Goal: Information Seeking & Learning: Learn about a topic

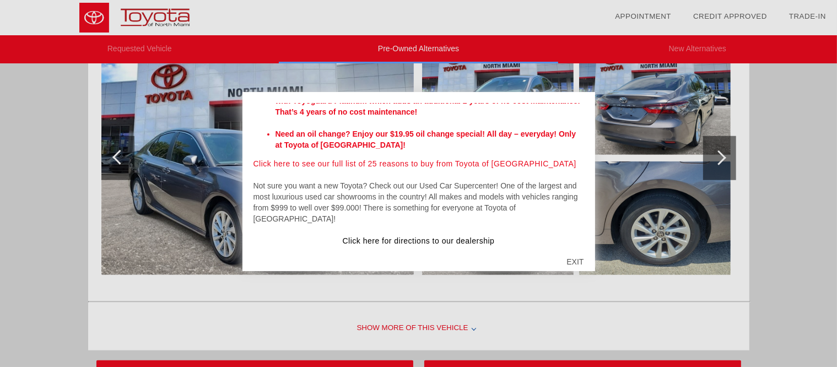
scroll to position [1066, 0]
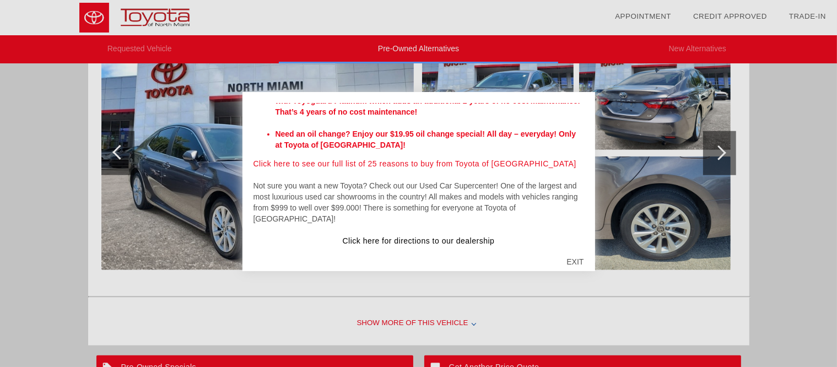
click at [579, 257] on div "EXIT" at bounding box center [574, 261] width 39 height 33
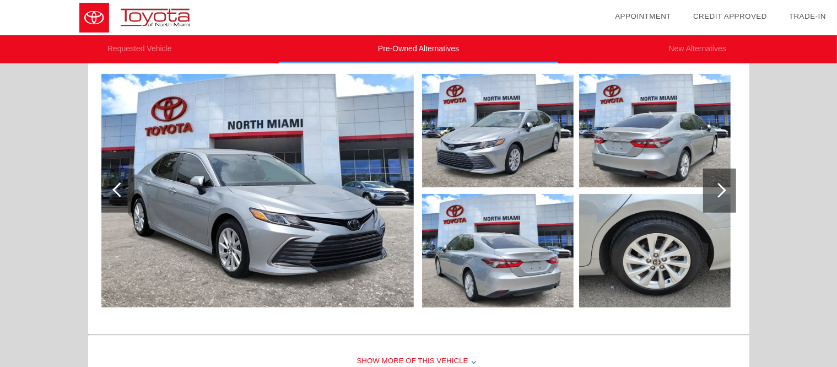
scroll to position [564, 0]
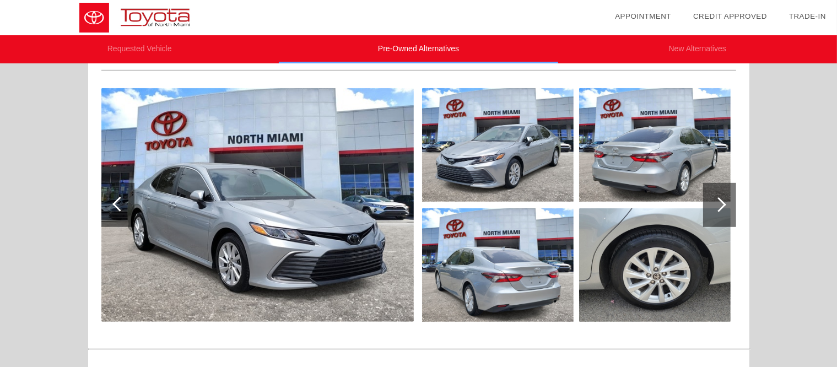
click at [728, 219] on div at bounding box center [719, 205] width 33 height 44
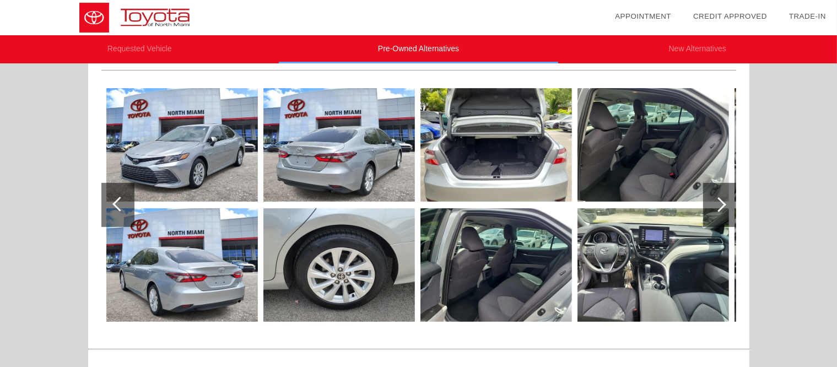
click at [730, 219] on div at bounding box center [719, 205] width 33 height 44
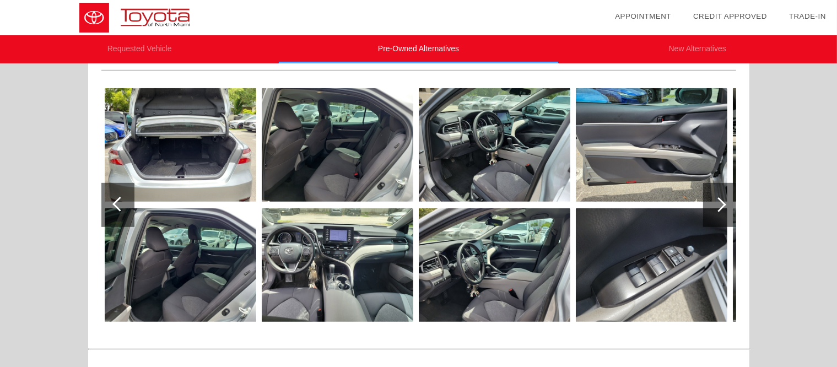
click at [730, 219] on div at bounding box center [719, 205] width 33 height 44
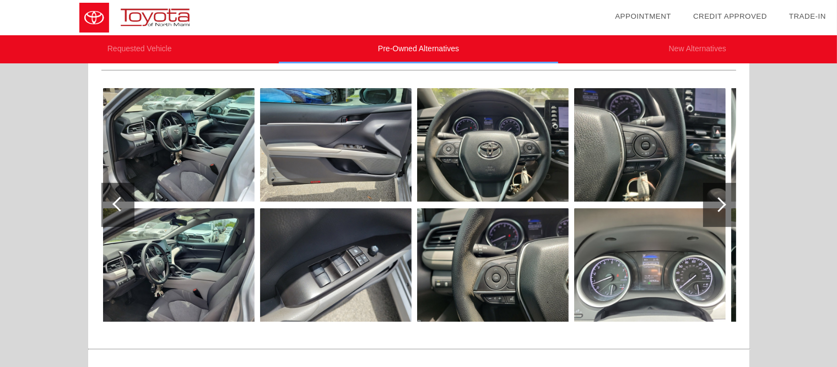
click at [730, 219] on div at bounding box center [719, 205] width 33 height 44
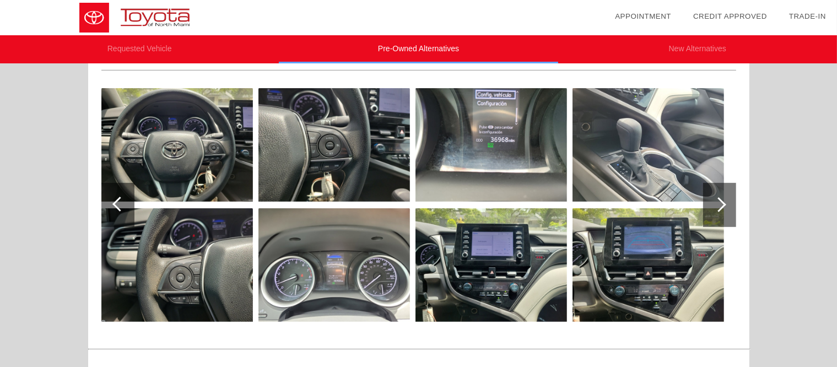
click at [730, 219] on div at bounding box center [719, 205] width 33 height 44
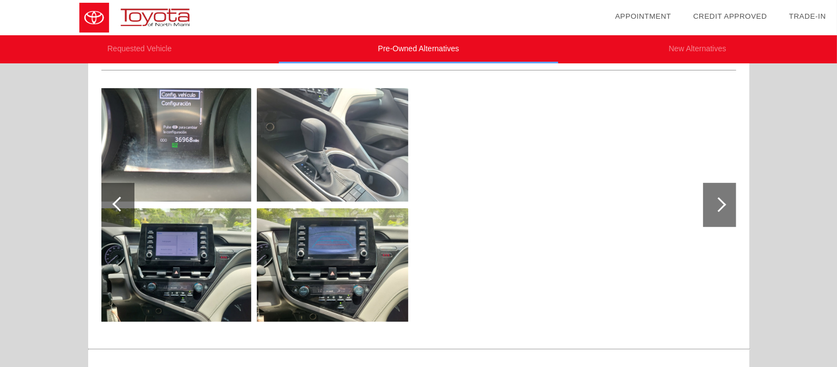
click at [730, 219] on div at bounding box center [719, 205] width 33 height 44
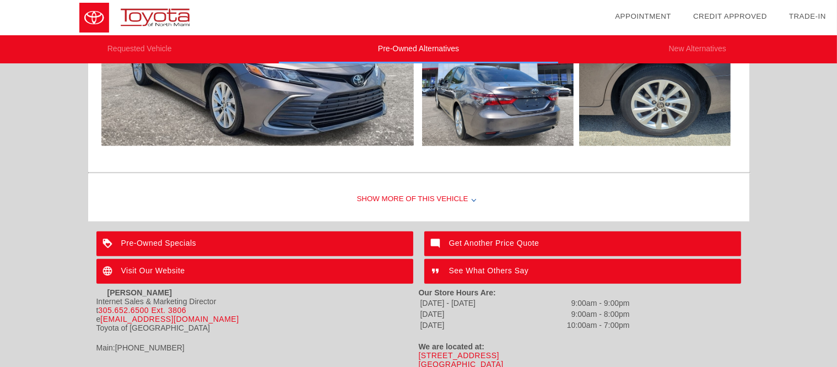
scroll to position [1170, 0]
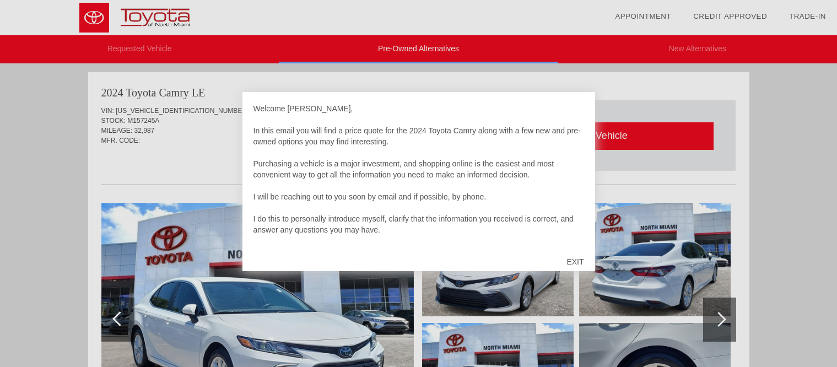
scroll to position [901, 0]
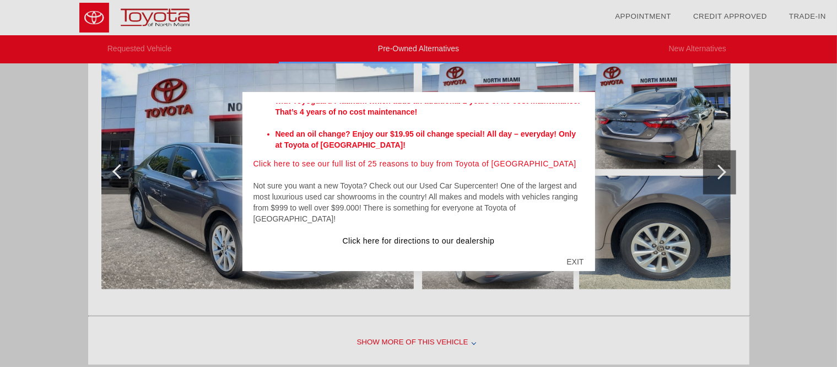
scroll to position [1066, 0]
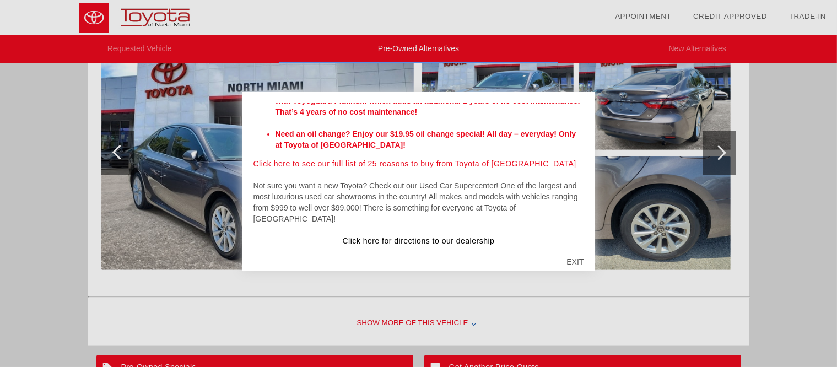
click at [576, 259] on div "EXIT" at bounding box center [574, 261] width 39 height 33
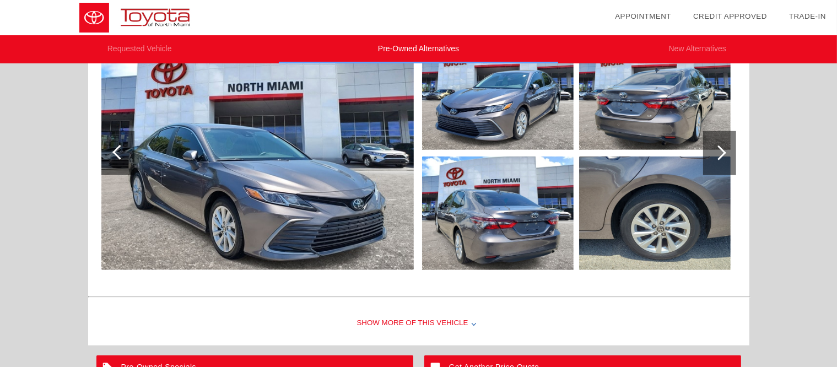
click at [280, 224] on img at bounding box center [257, 153] width 312 height 234
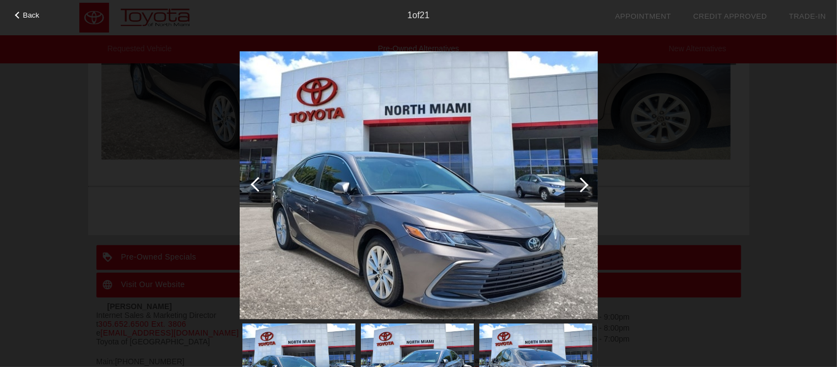
scroll to position [1225, 0]
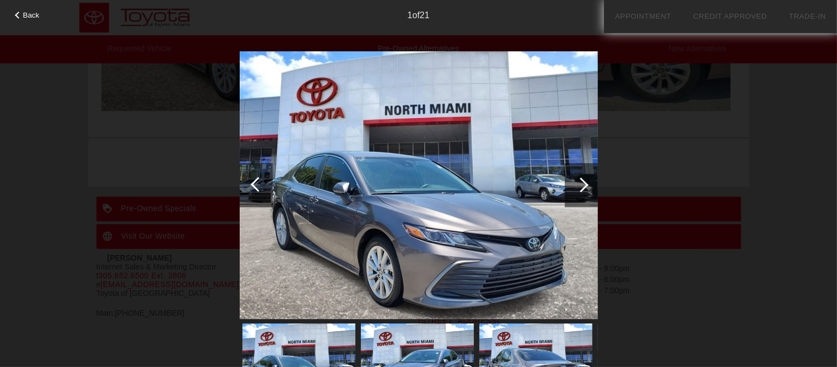
drag, startPoint x: 357, startPoint y: 343, endPoint x: 364, endPoint y: 337, distance: 8.6
click at [361, 338] on div at bounding box center [419, 365] width 358 height 89
click at [588, 184] on div at bounding box center [581, 185] width 33 height 44
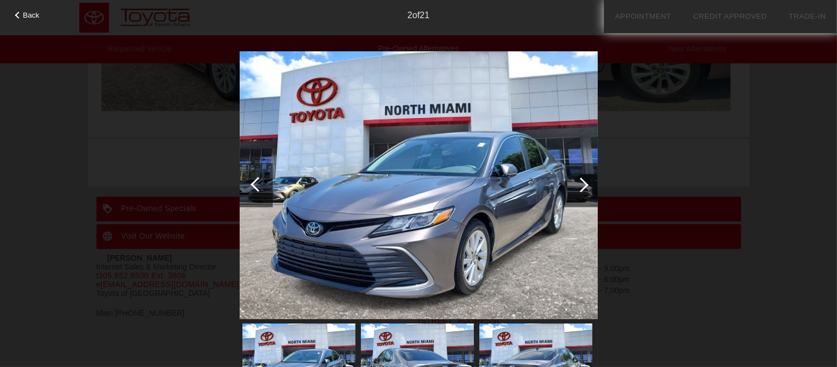
click at [584, 187] on div at bounding box center [580, 184] width 15 height 15
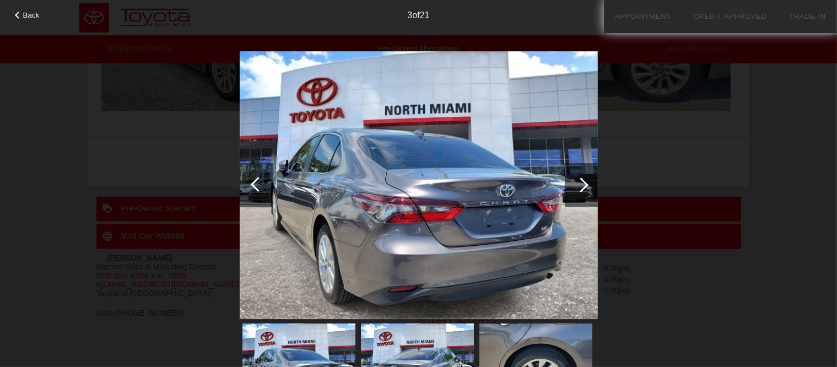
click at [585, 184] on div at bounding box center [580, 184] width 15 height 15
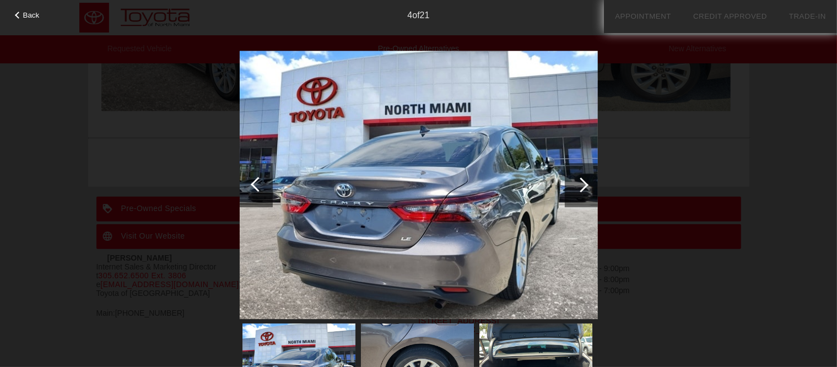
click at [585, 182] on div at bounding box center [580, 184] width 15 height 15
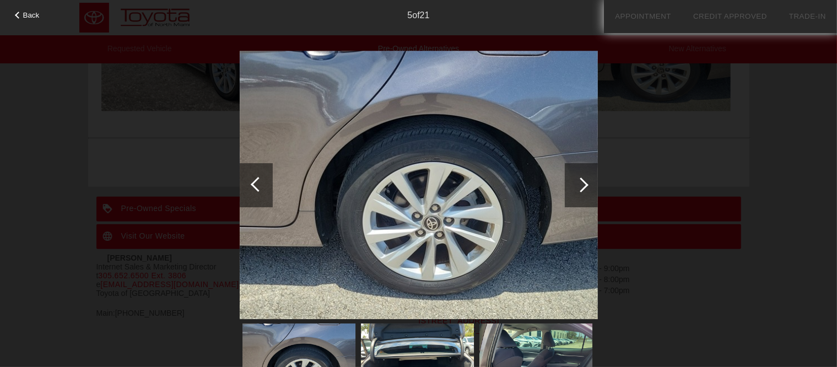
click at [584, 182] on div at bounding box center [580, 184] width 15 height 15
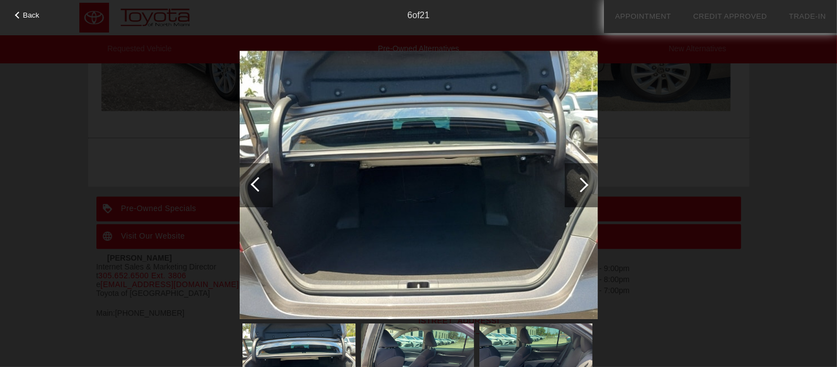
click at [584, 182] on div at bounding box center [580, 184] width 15 height 15
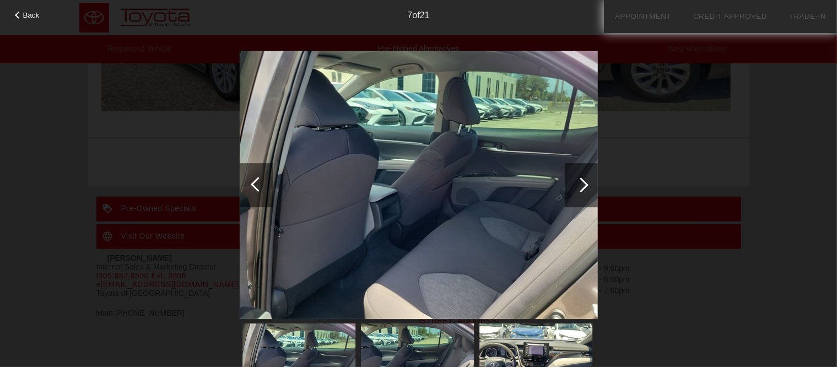
click at [584, 182] on div at bounding box center [580, 184] width 15 height 15
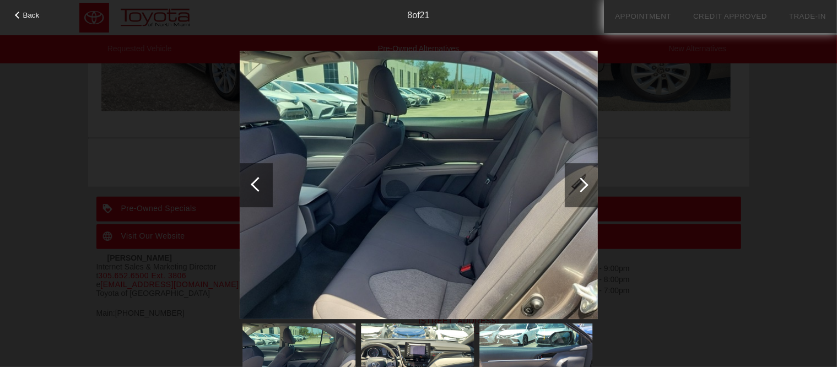
click at [584, 182] on div at bounding box center [580, 184] width 15 height 15
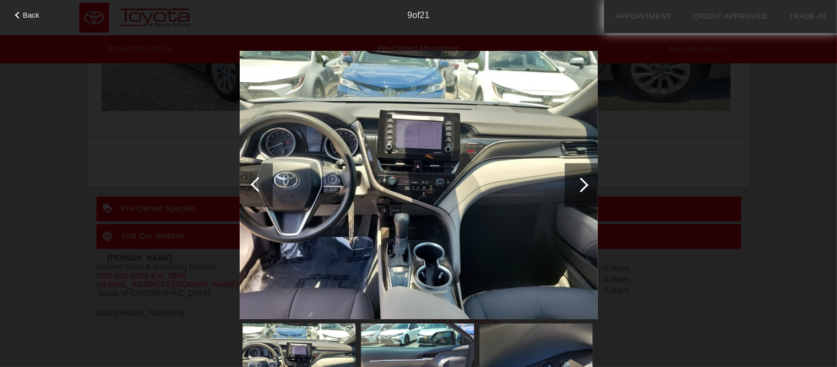
click at [584, 184] on div at bounding box center [580, 184] width 15 height 15
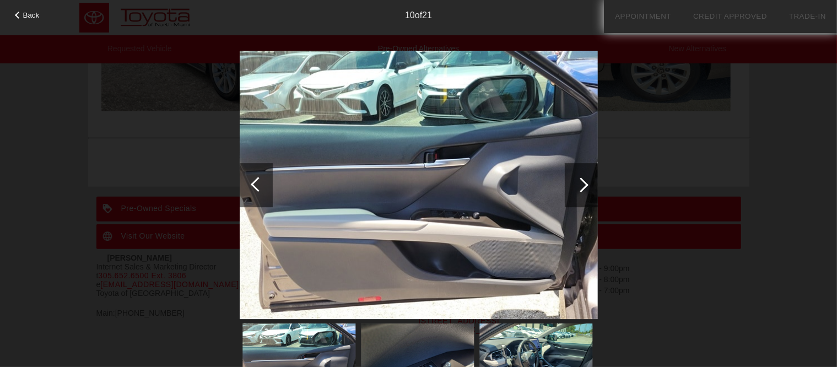
click at [584, 184] on div at bounding box center [580, 184] width 15 height 15
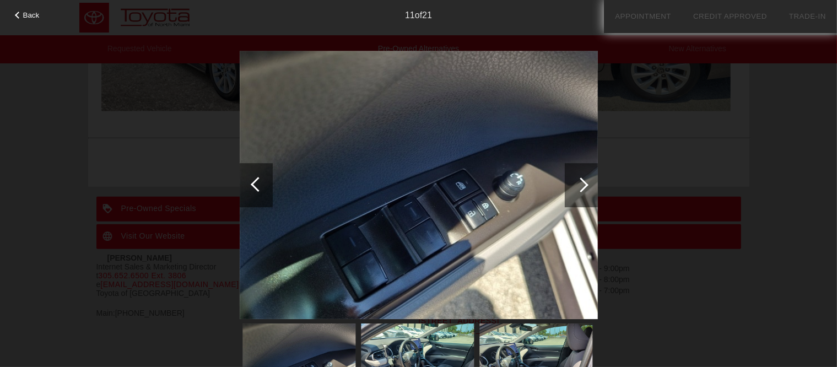
click at [584, 184] on div at bounding box center [580, 184] width 15 height 15
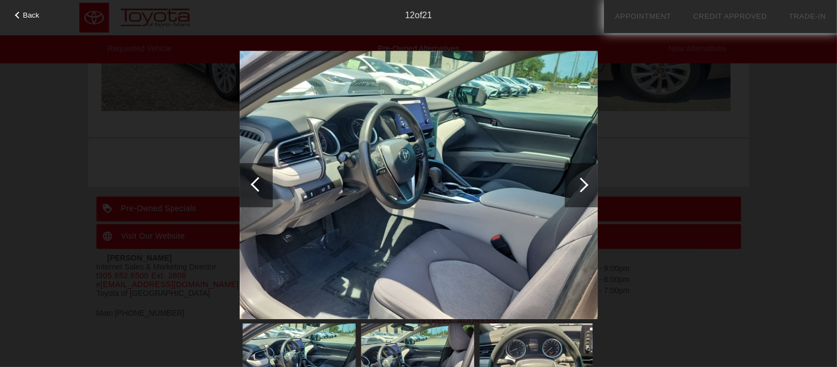
click at [584, 184] on div at bounding box center [580, 184] width 15 height 15
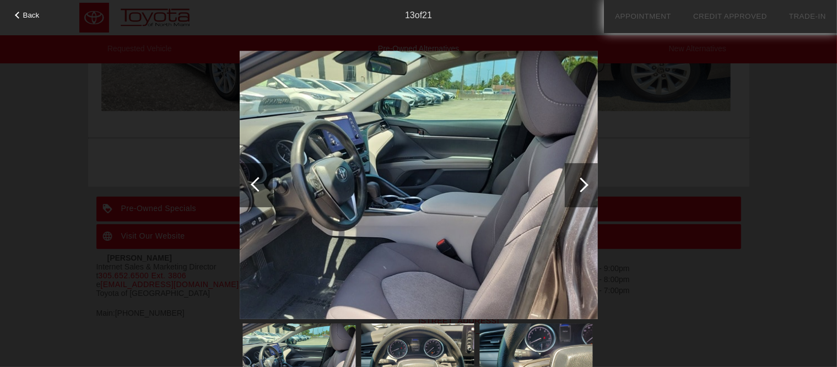
click at [584, 184] on div at bounding box center [580, 184] width 15 height 15
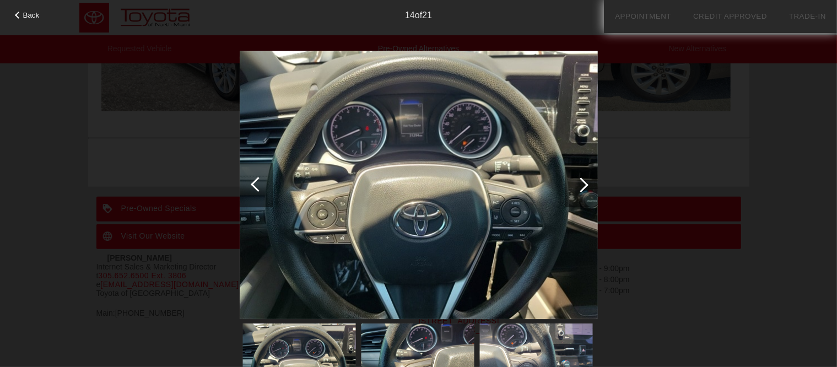
click at [584, 184] on div at bounding box center [580, 184] width 15 height 15
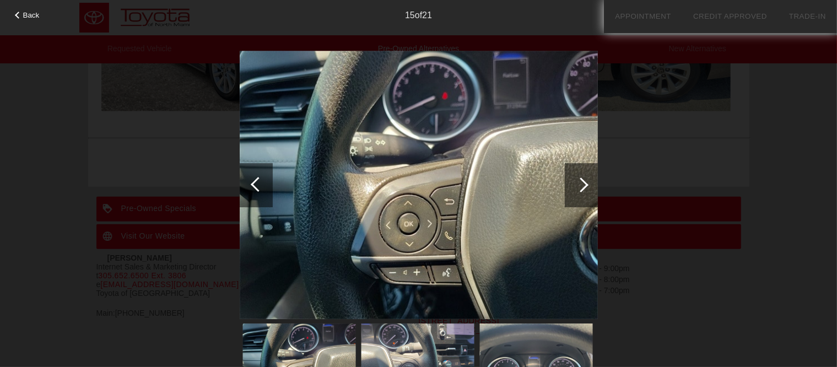
click at [584, 184] on div at bounding box center [580, 184] width 15 height 15
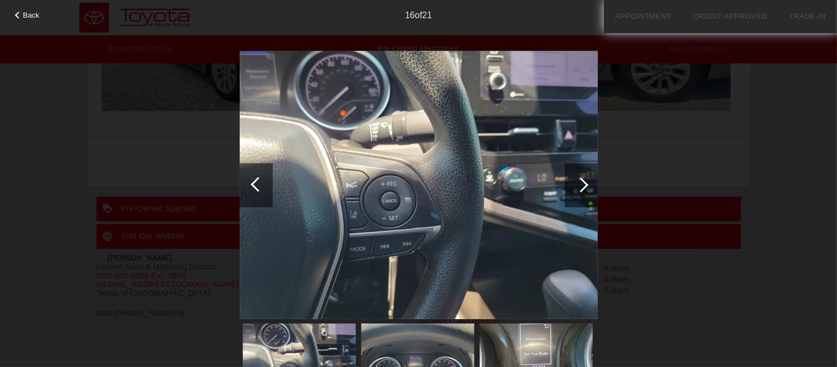
click at [584, 184] on div at bounding box center [580, 184] width 15 height 15
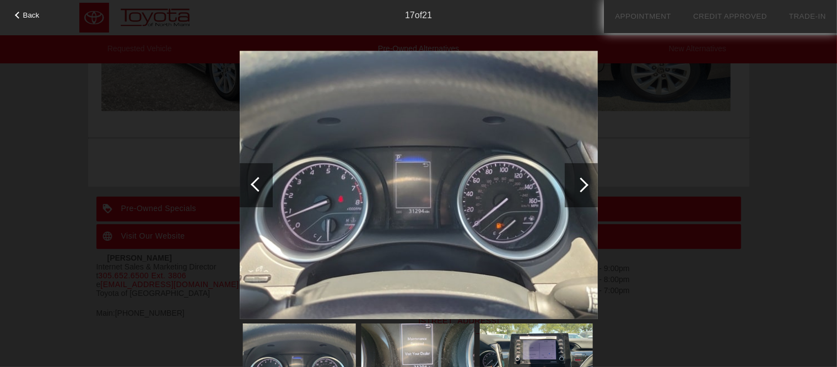
click at [584, 184] on div at bounding box center [580, 184] width 15 height 15
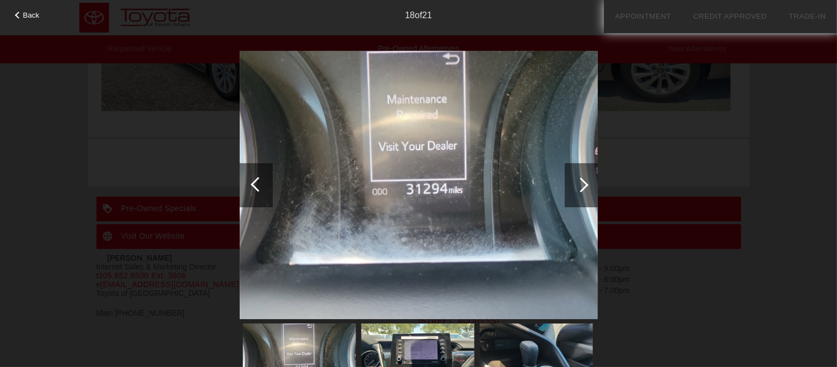
click at [585, 186] on div at bounding box center [580, 184] width 15 height 15
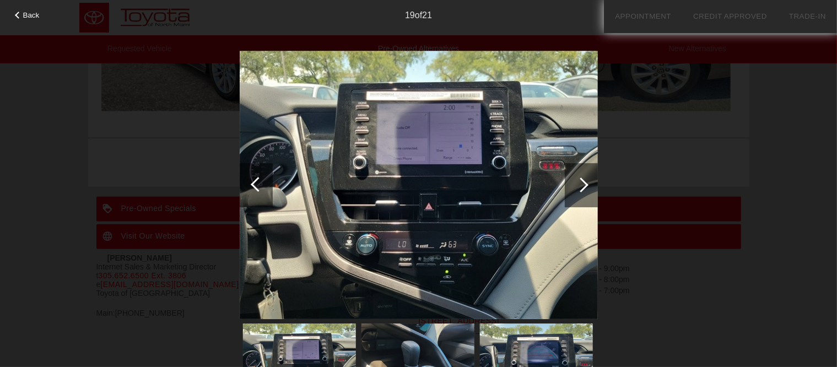
click at [584, 183] on div at bounding box center [580, 184] width 15 height 15
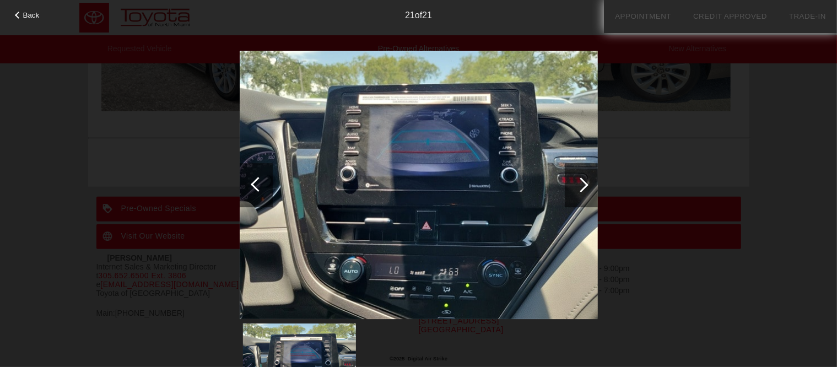
click at [584, 183] on div at bounding box center [580, 184] width 15 height 15
click at [585, 183] on div at bounding box center [580, 184] width 15 height 15
click at [588, 185] on div at bounding box center [580, 184] width 15 height 15
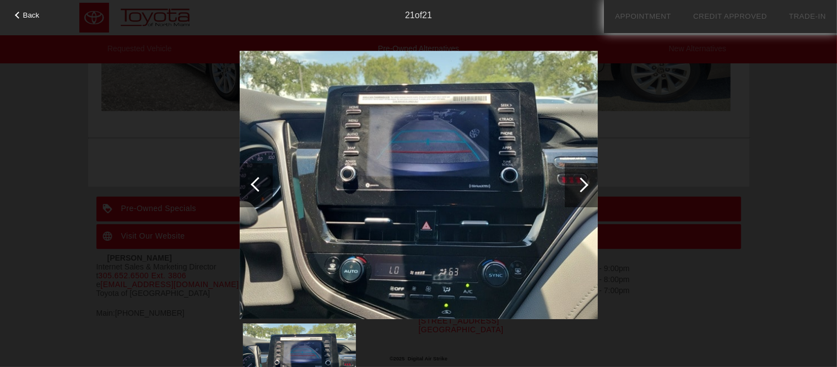
click at [588, 182] on div at bounding box center [581, 185] width 33 height 44
click at [586, 183] on div at bounding box center [580, 184] width 15 height 15
click at [581, 183] on div at bounding box center [580, 184] width 15 height 15
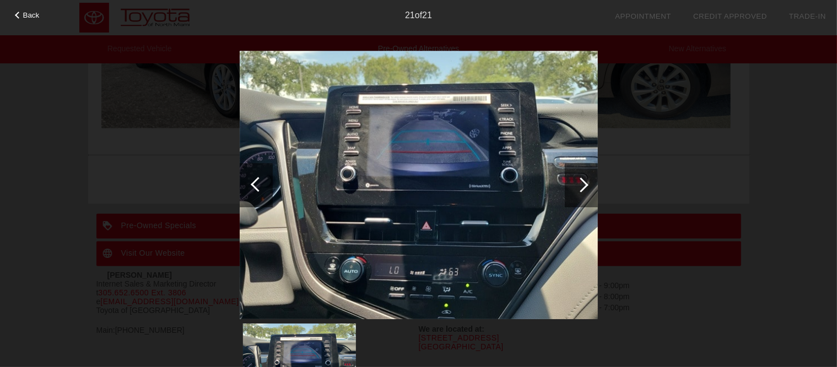
scroll to position [1170, 0]
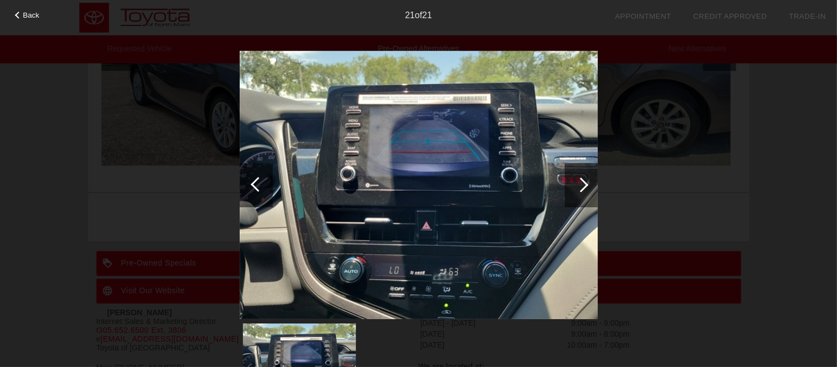
click at [260, 183] on div at bounding box center [258, 184] width 15 height 15
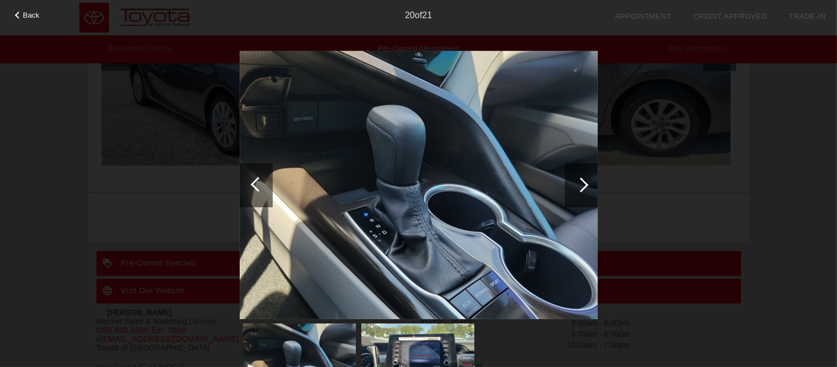
click at [261, 183] on div at bounding box center [258, 184] width 15 height 15
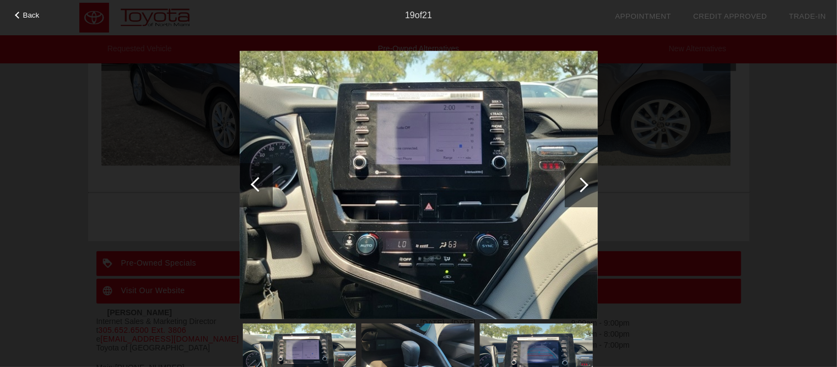
click at [262, 179] on div at bounding box center [256, 185] width 33 height 44
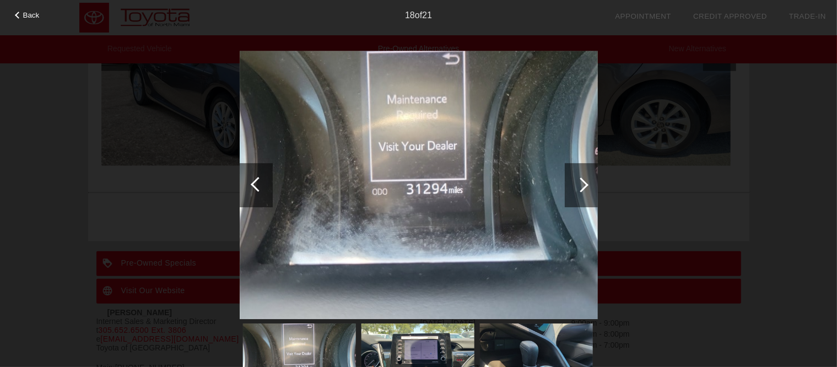
click at [247, 185] on div at bounding box center [256, 185] width 33 height 44
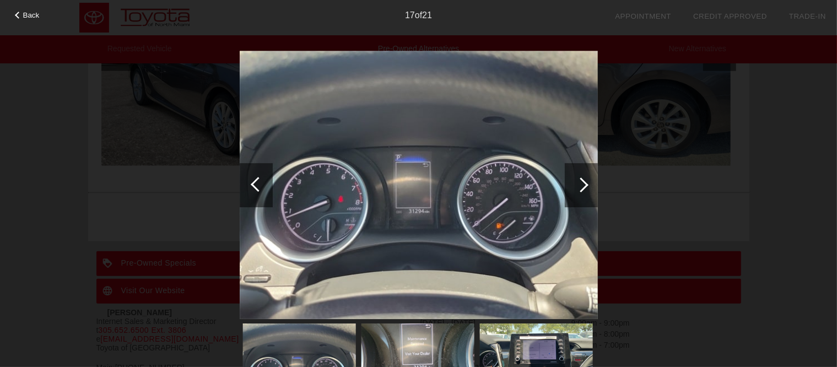
click at [253, 184] on div at bounding box center [258, 184] width 15 height 15
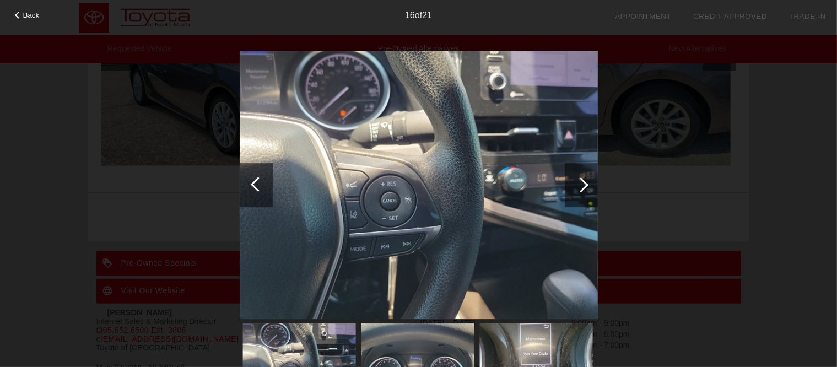
click at [256, 184] on div at bounding box center [258, 184] width 15 height 15
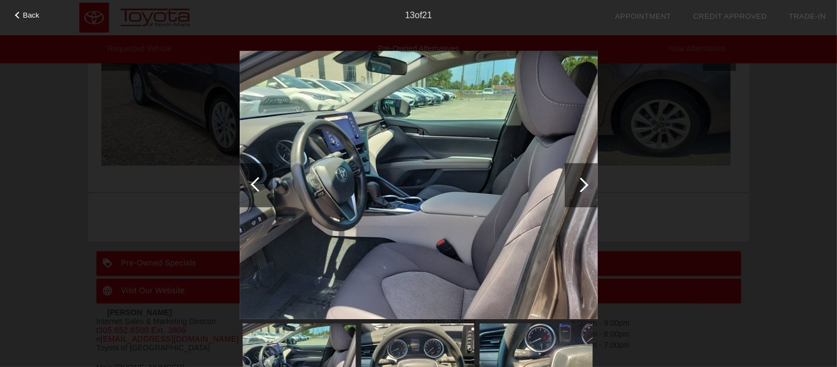
click at [588, 187] on div at bounding box center [581, 185] width 33 height 44
click at [588, 186] on div at bounding box center [581, 185] width 33 height 44
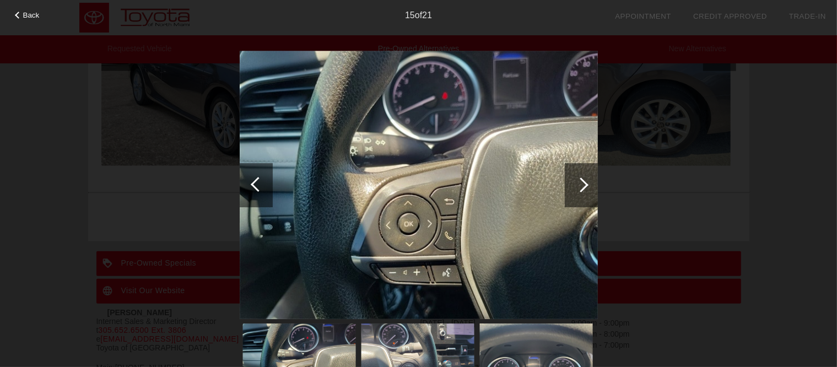
click at [583, 183] on div at bounding box center [580, 184] width 15 height 15
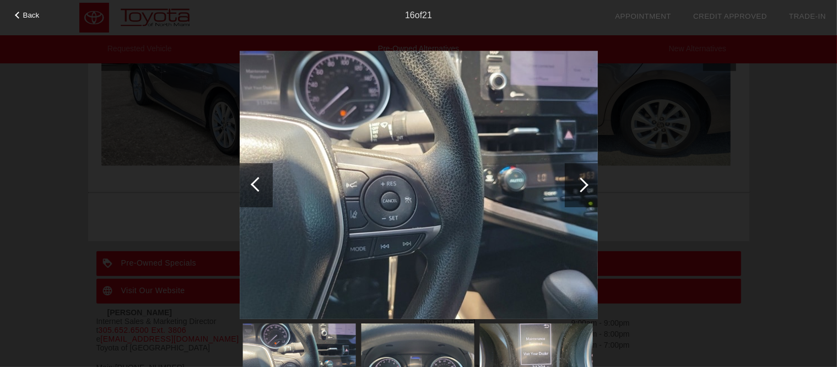
click at [589, 181] on div at bounding box center [581, 185] width 33 height 44
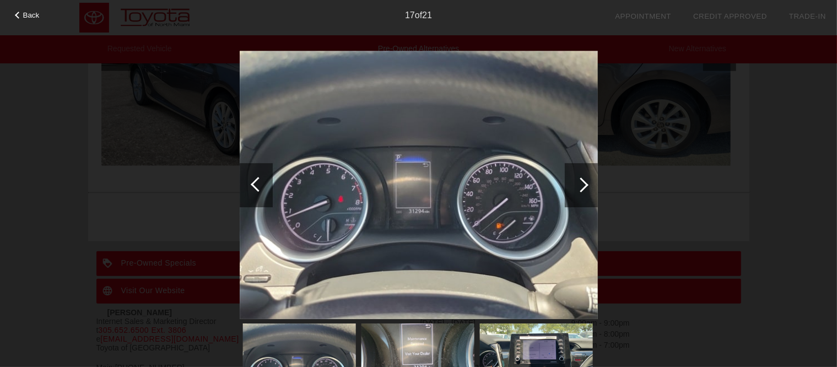
click at [589, 181] on div at bounding box center [581, 185] width 33 height 44
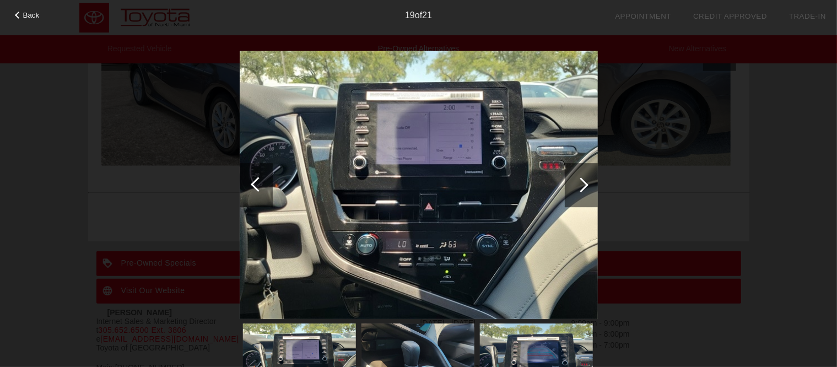
click at [582, 182] on div at bounding box center [580, 184] width 15 height 15
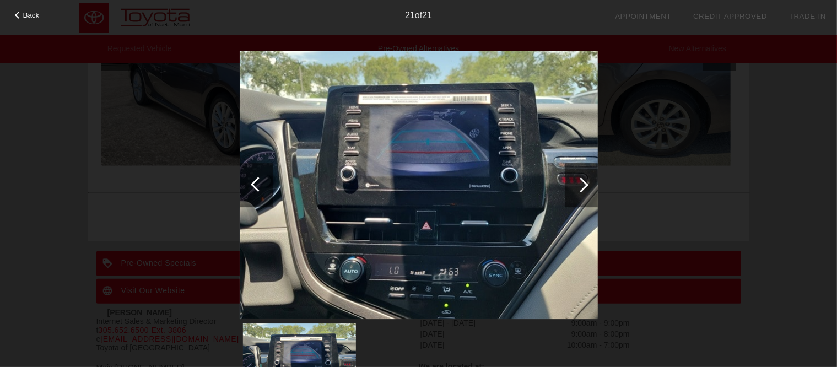
click at [584, 185] on div at bounding box center [580, 184] width 15 height 15
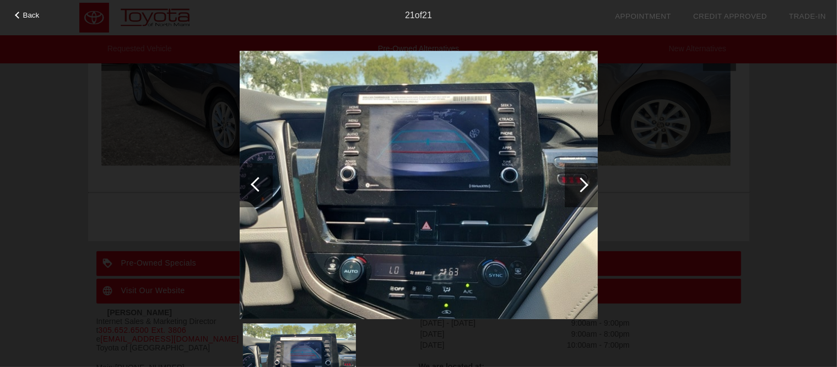
click at [584, 185] on div at bounding box center [580, 184] width 15 height 15
click at [257, 180] on div at bounding box center [258, 184] width 15 height 15
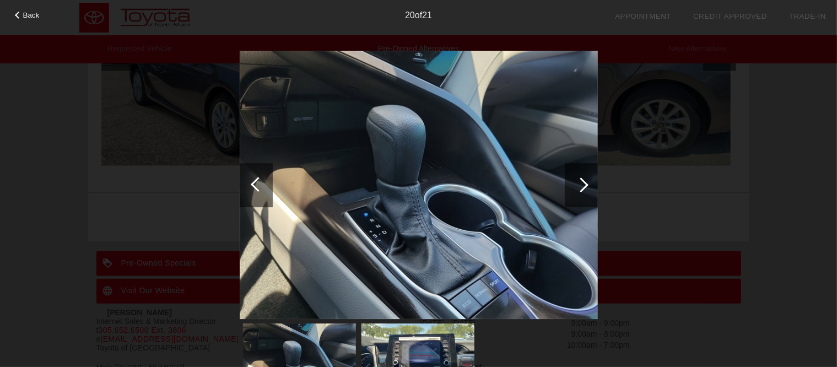
click at [253, 178] on div at bounding box center [256, 185] width 33 height 44
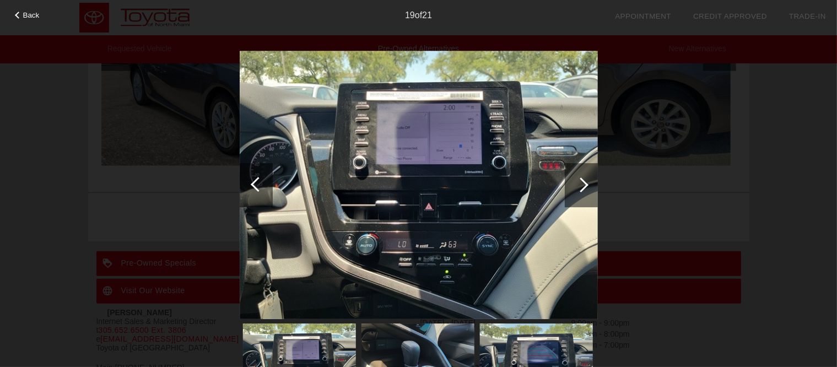
click at [257, 182] on div at bounding box center [258, 184] width 15 height 15
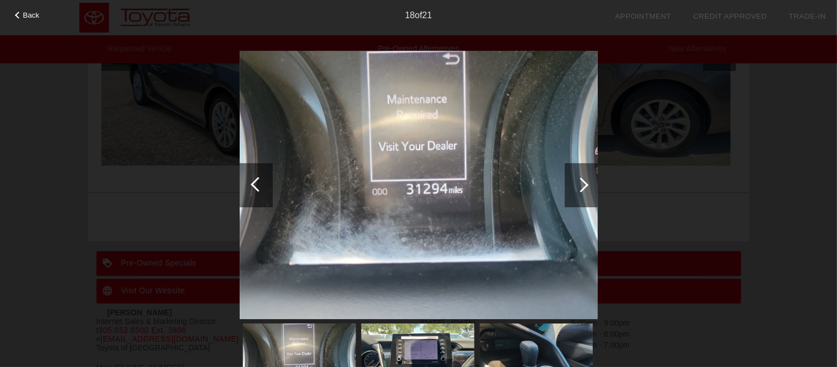
click at [248, 185] on div at bounding box center [256, 185] width 33 height 44
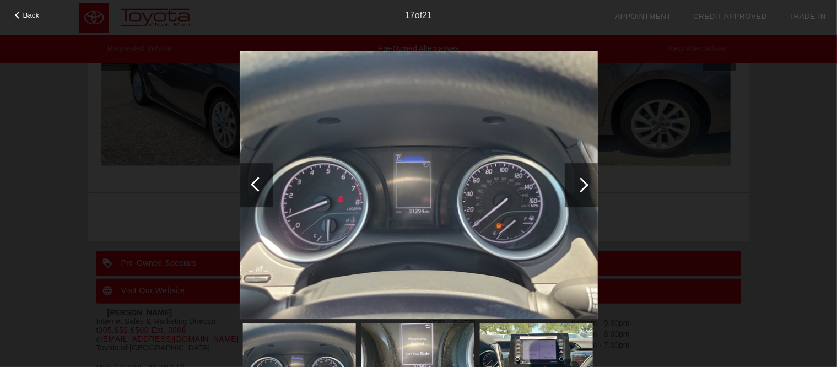
click at [252, 185] on div at bounding box center [258, 184] width 15 height 15
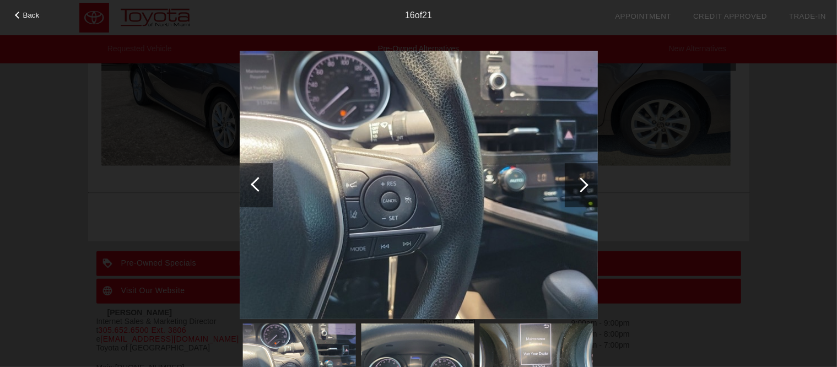
click at [258, 182] on div at bounding box center [258, 184] width 15 height 15
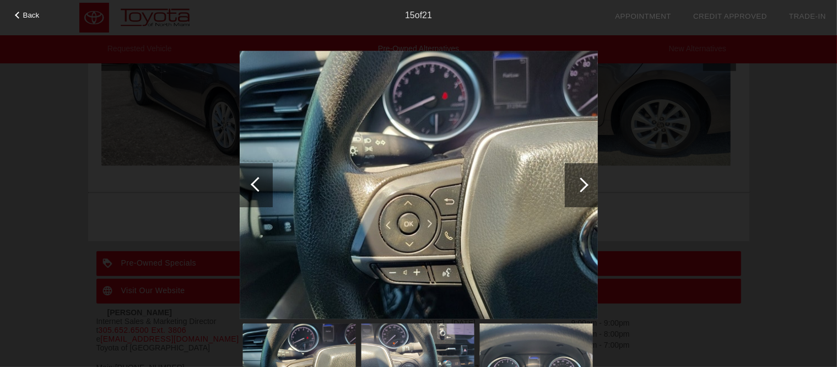
click at [257, 184] on div at bounding box center [258, 184] width 15 height 15
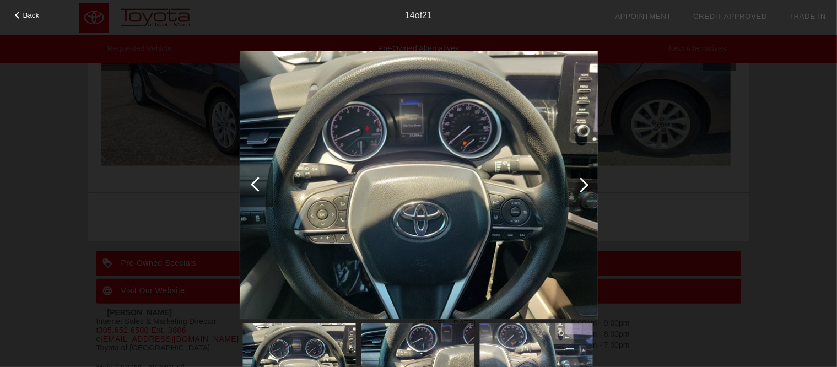
click at [257, 184] on div at bounding box center [258, 184] width 15 height 15
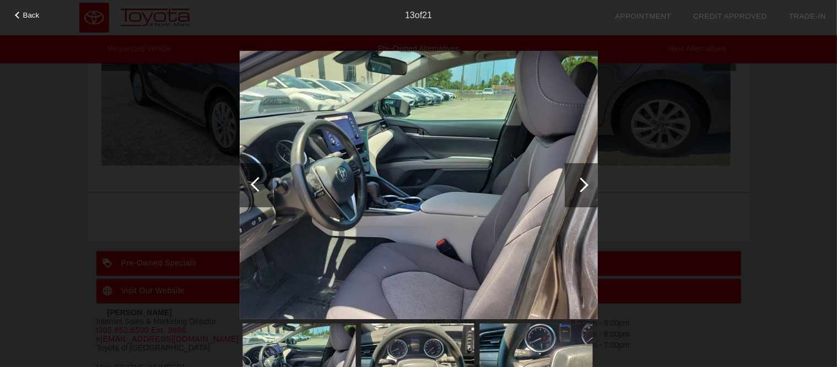
click at [253, 184] on div at bounding box center [258, 184] width 15 height 15
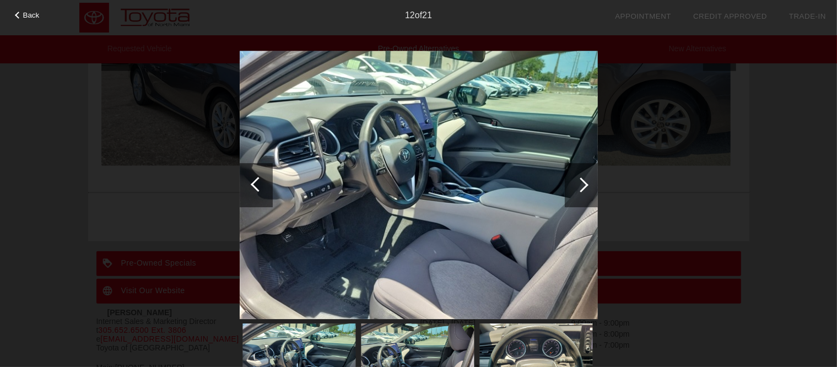
click at [255, 183] on div at bounding box center [258, 184] width 15 height 15
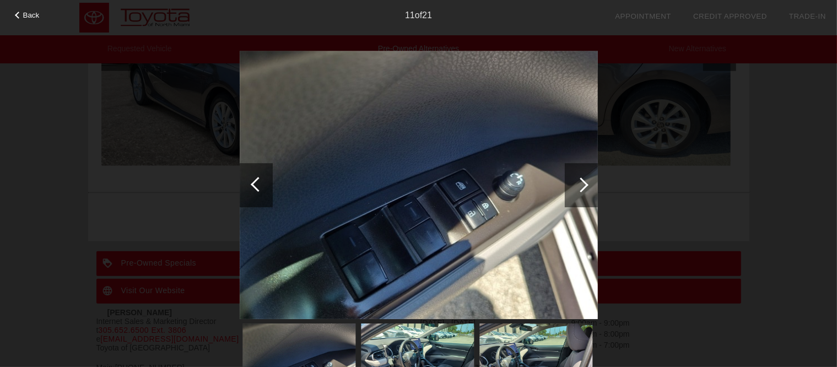
click at [255, 183] on div at bounding box center [258, 184] width 15 height 15
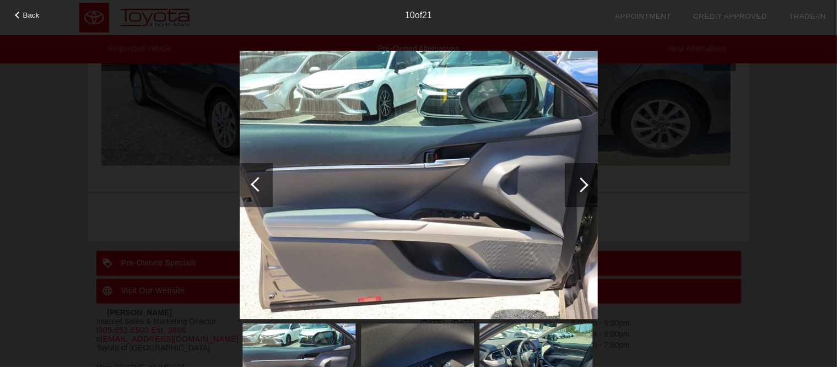
click at [255, 183] on div at bounding box center [258, 184] width 15 height 15
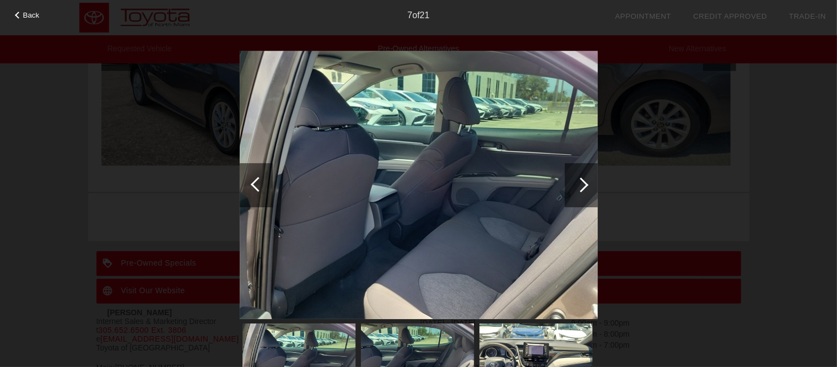
click at [255, 183] on div at bounding box center [258, 184] width 15 height 15
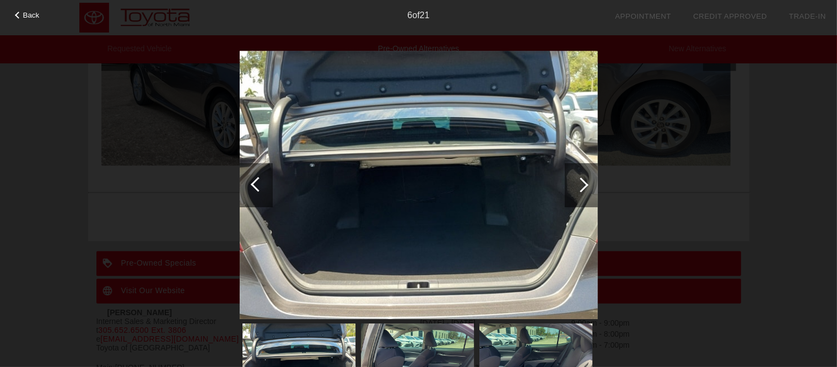
click at [257, 186] on div at bounding box center [258, 184] width 15 height 15
click at [258, 186] on div at bounding box center [258, 184] width 15 height 15
click at [259, 186] on div at bounding box center [258, 184] width 15 height 15
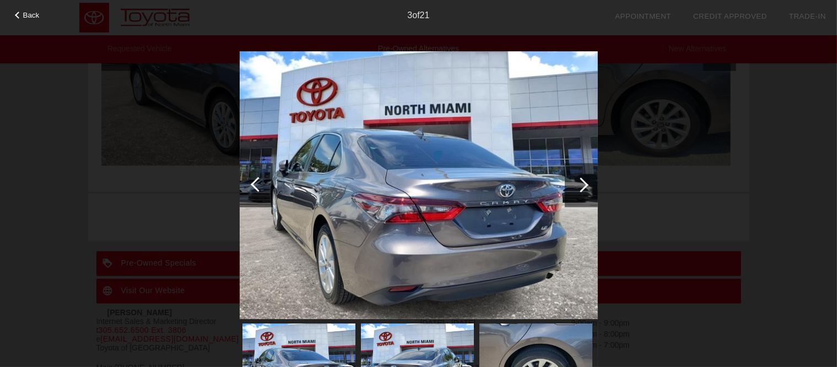
click at [268, 189] on div at bounding box center [256, 185] width 33 height 44
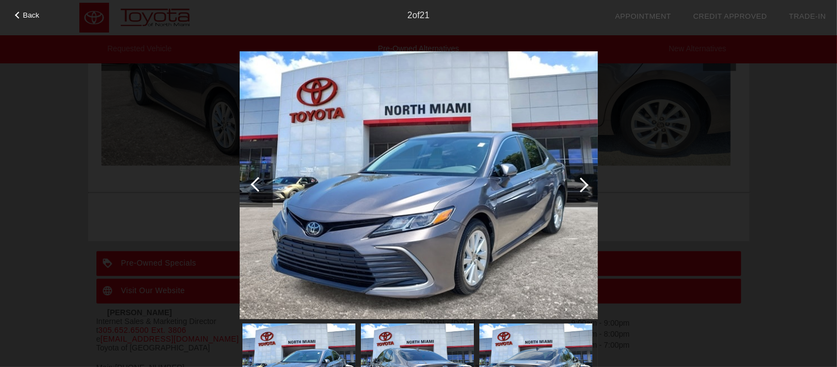
click at [268, 189] on div at bounding box center [256, 185] width 33 height 44
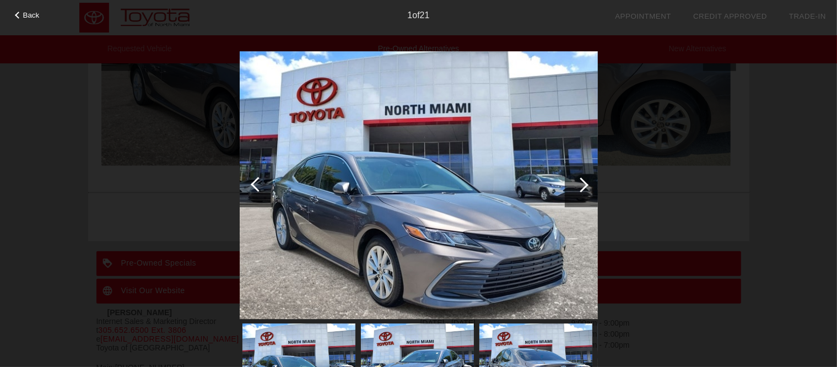
click at [253, 185] on div at bounding box center [258, 184] width 15 height 15
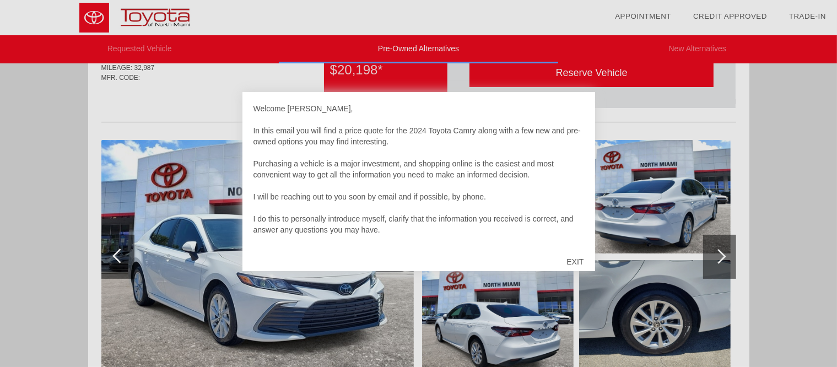
scroll to position [58, 0]
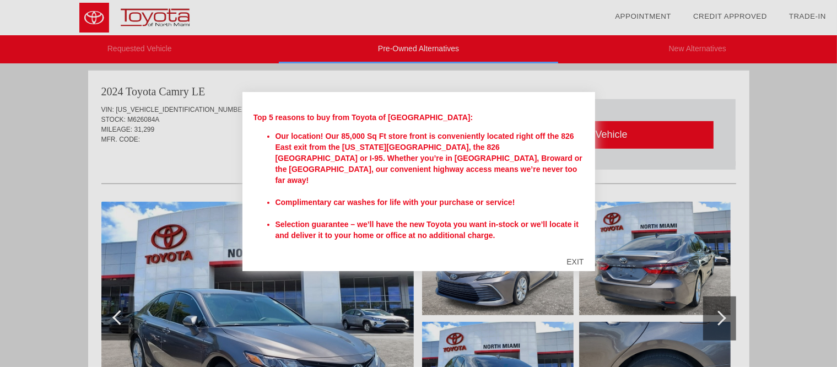
scroll to position [220, 0]
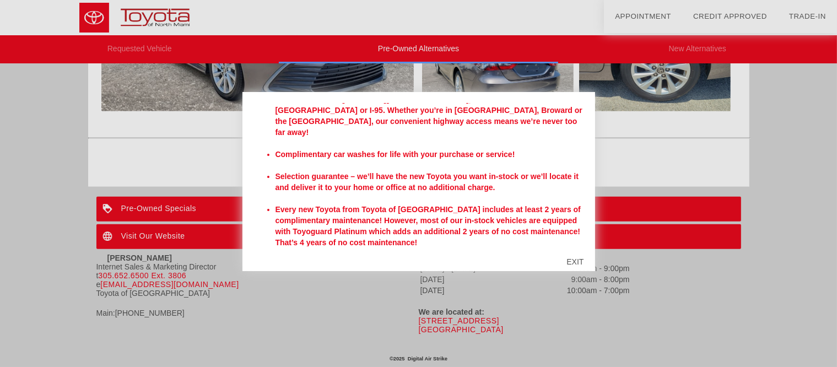
scroll to position [203, 0]
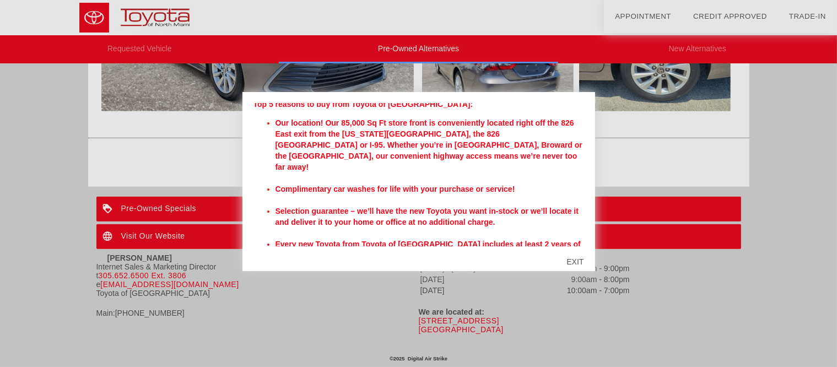
click at [574, 257] on div "EXIT" at bounding box center [574, 261] width 39 height 33
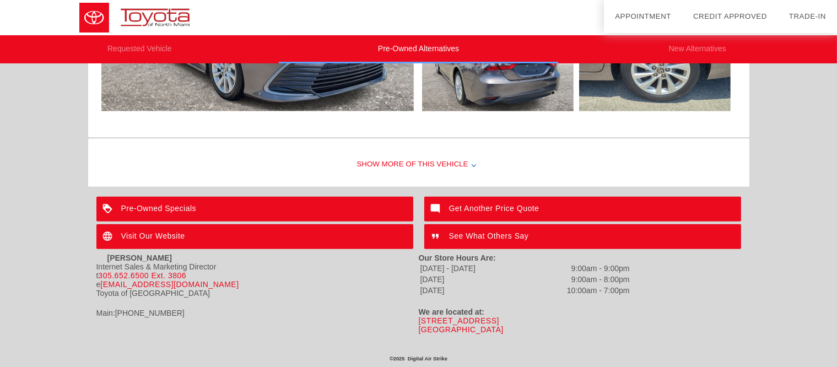
click at [574, 257] on div "Our Store Hours Are:" at bounding box center [580, 257] width 322 height 9
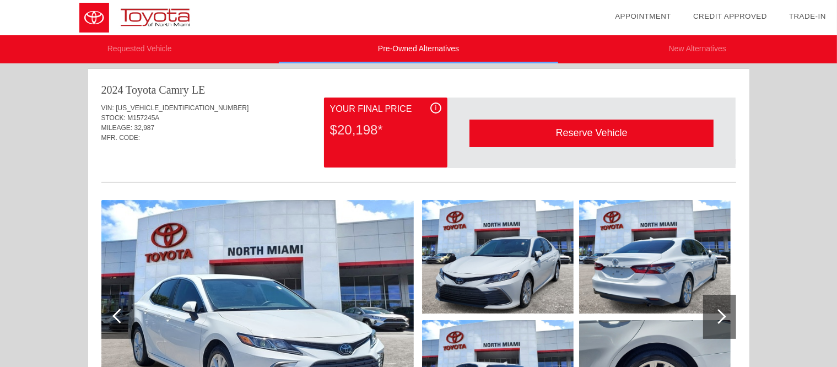
scroll to position [0, 0]
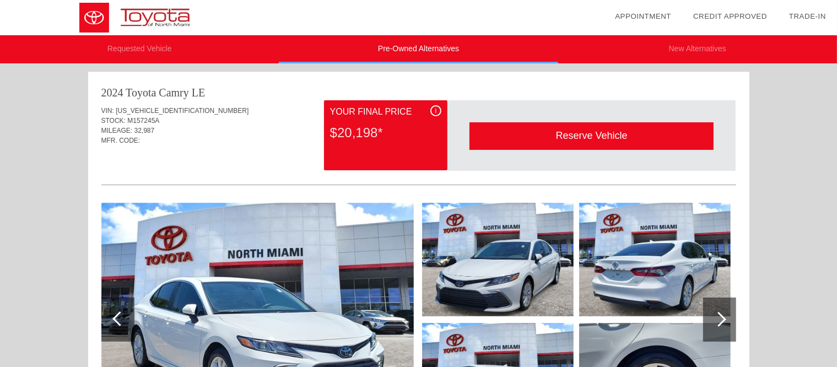
click at [444, 102] on div "i Your Final Price $20,198*" at bounding box center [385, 135] width 123 height 70
click at [431, 109] on div "i" at bounding box center [435, 110] width 11 height 11
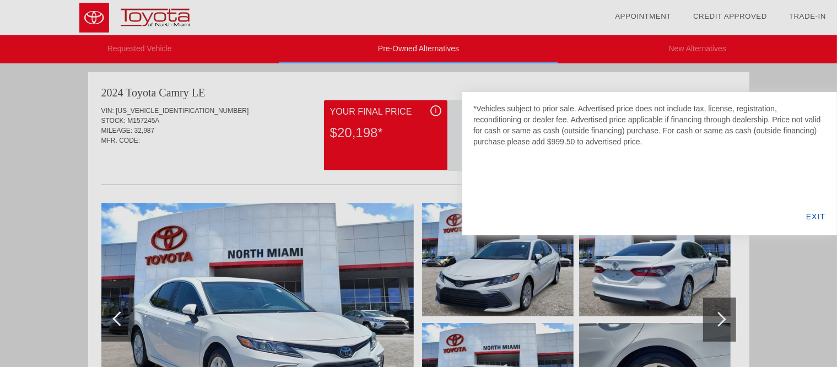
click at [795, 202] on div "EXIT" at bounding box center [815, 216] width 42 height 37
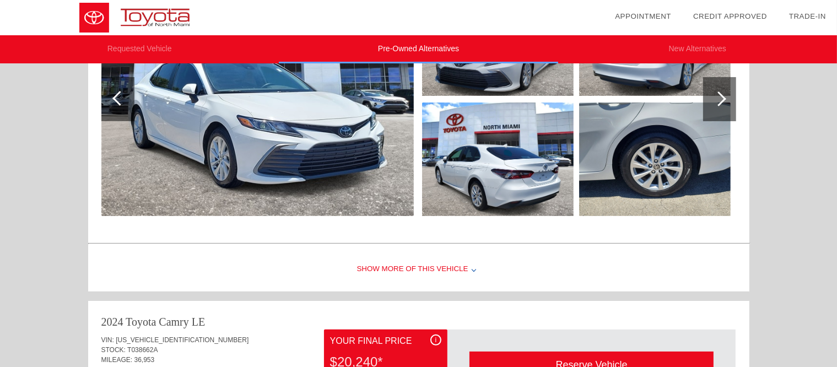
scroll to position [110, 0]
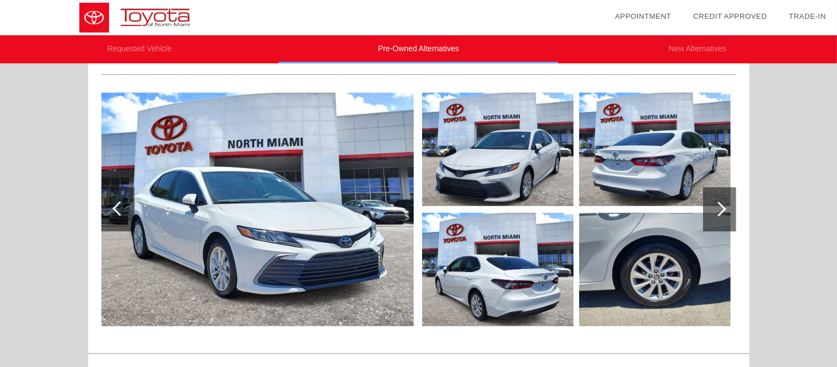
click at [735, 217] on div at bounding box center [719, 209] width 33 height 44
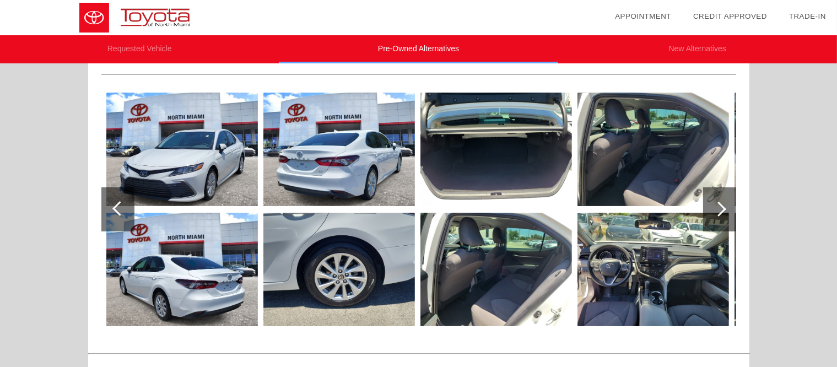
click at [713, 212] on div at bounding box center [719, 209] width 33 height 44
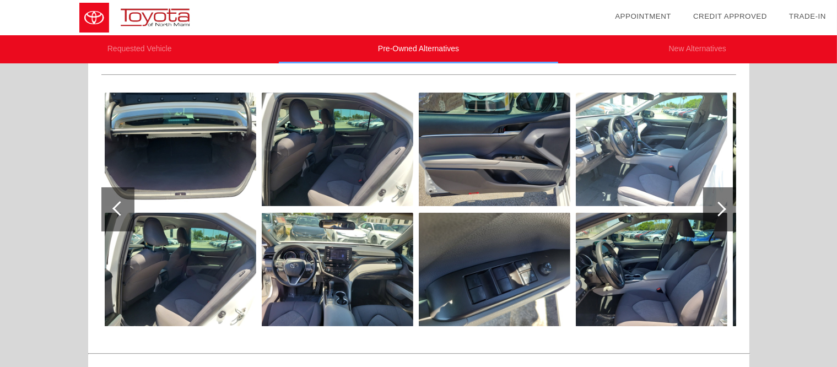
click at [713, 212] on div at bounding box center [719, 209] width 33 height 44
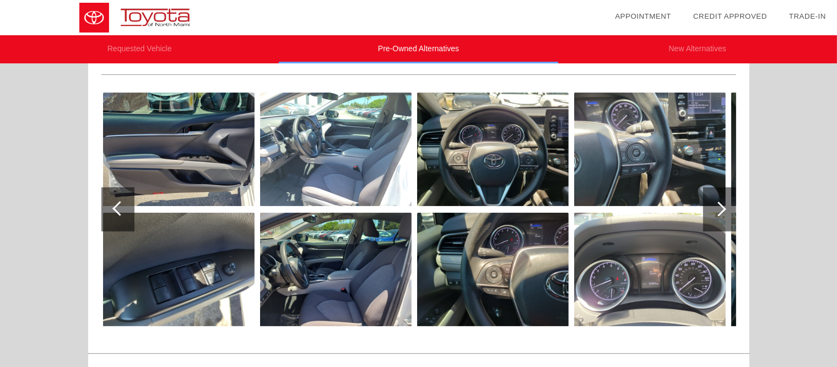
click at [713, 212] on div at bounding box center [719, 209] width 33 height 44
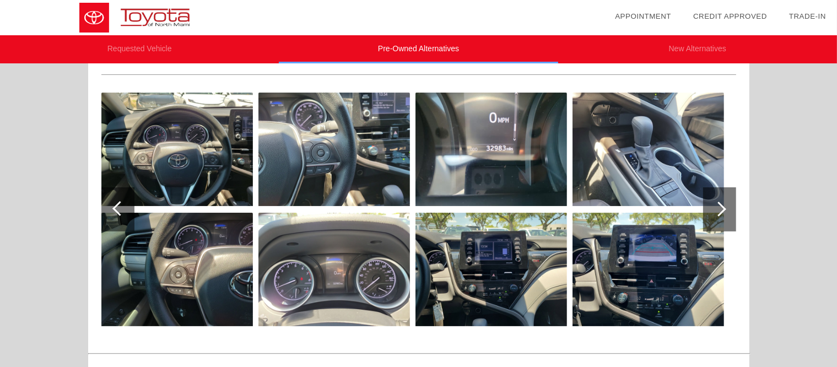
click at [713, 212] on div at bounding box center [719, 209] width 33 height 44
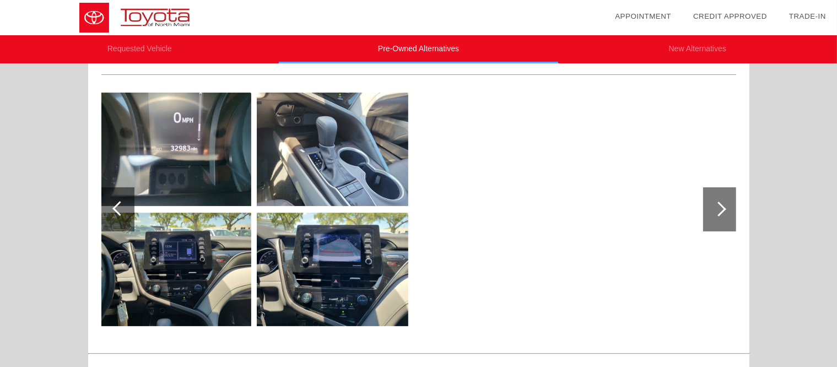
click at [713, 212] on div at bounding box center [719, 209] width 33 height 44
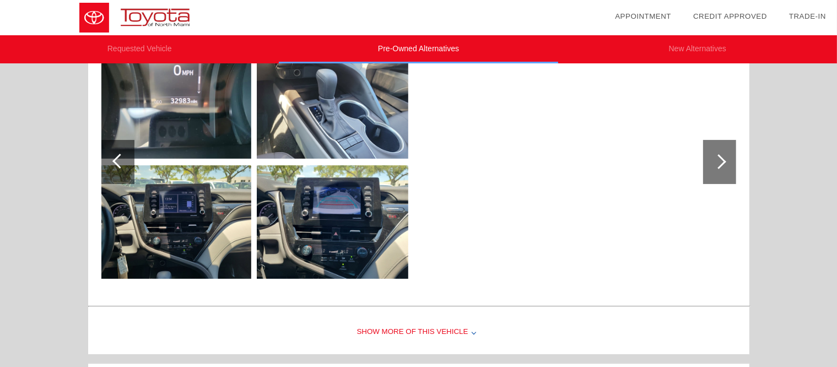
scroll to position [165, 0]
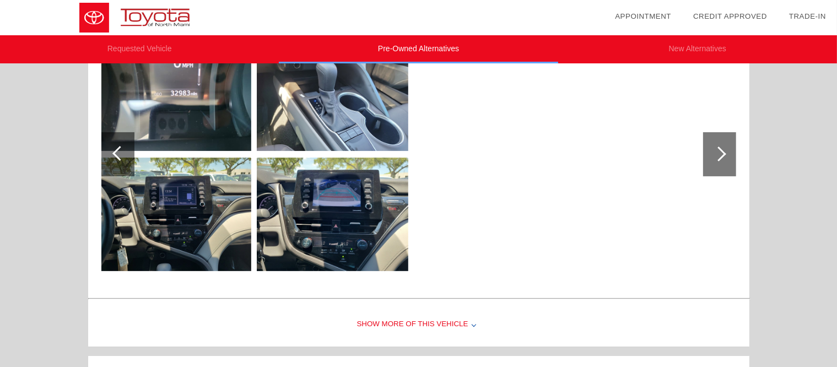
click at [460, 314] on div "Show More of this Vehicle" at bounding box center [418, 324] width 661 height 44
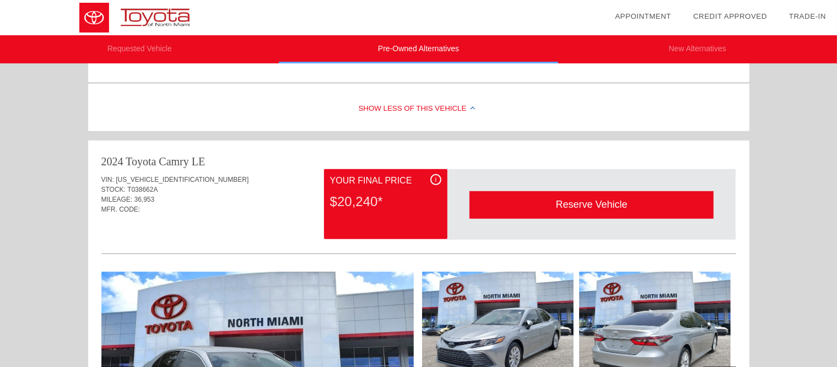
scroll to position [771, 0]
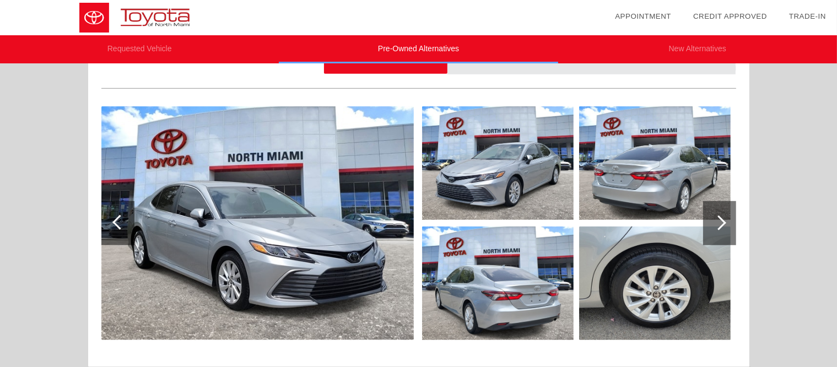
click at [719, 217] on div at bounding box center [718, 222] width 15 height 15
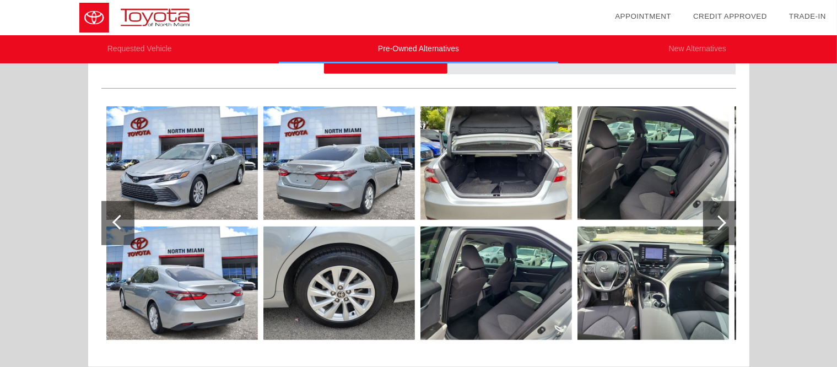
click at [719, 217] on div at bounding box center [718, 222] width 15 height 15
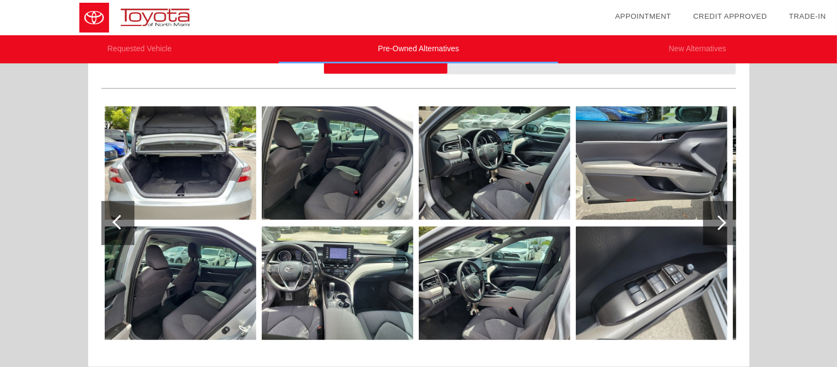
click at [719, 217] on div at bounding box center [718, 222] width 15 height 15
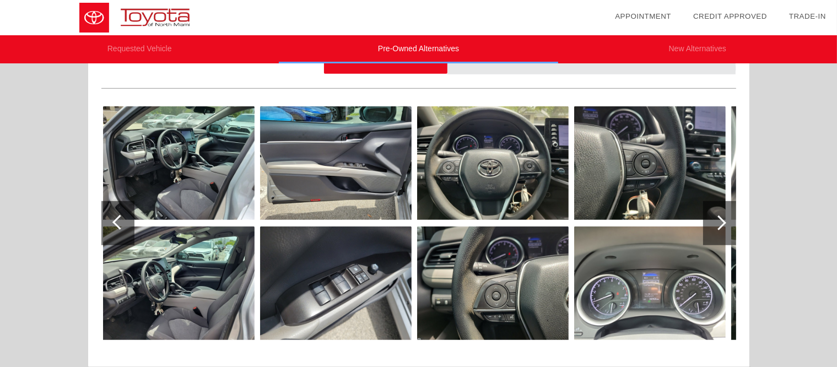
click at [719, 217] on div at bounding box center [718, 222] width 15 height 15
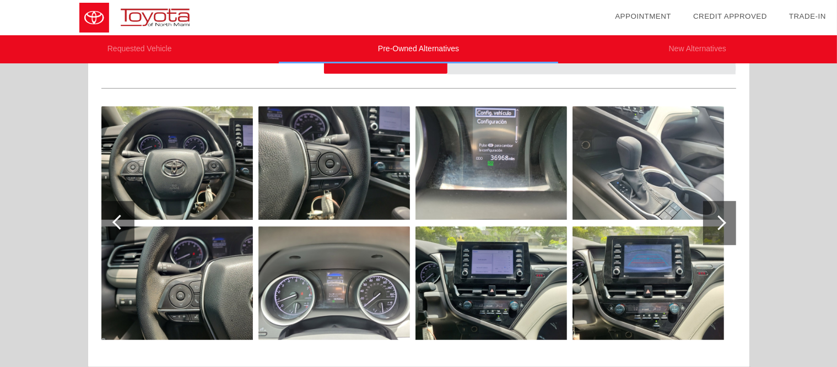
click at [719, 217] on div at bounding box center [718, 222] width 15 height 15
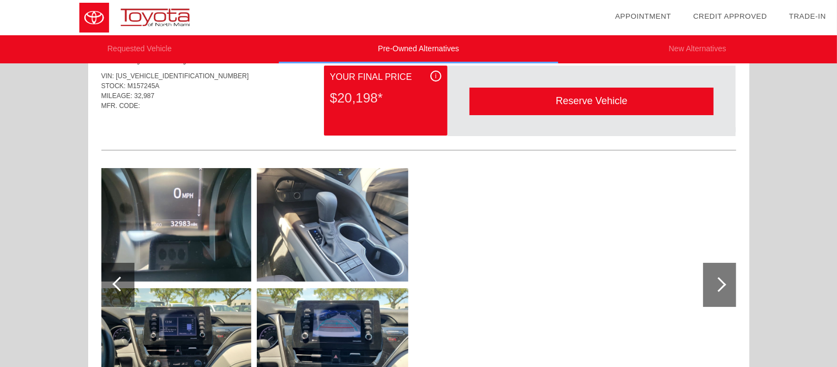
scroll to position [0, 0]
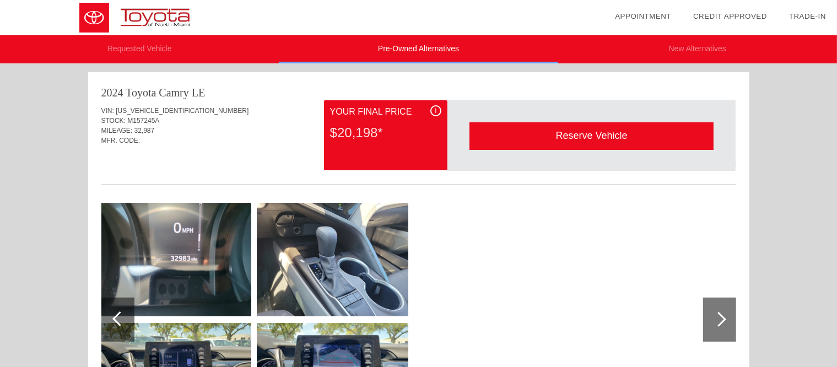
click at [176, 6] on img at bounding box center [141, 17] width 282 height 35
